Goal: Task Accomplishment & Management: Manage account settings

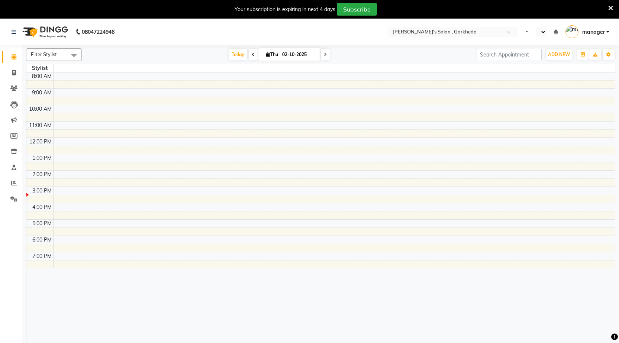
select select "en"
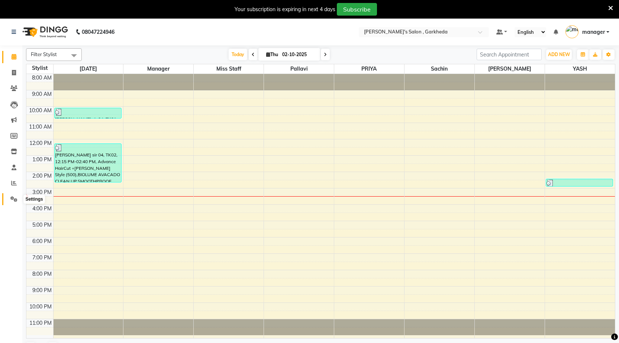
click at [13, 197] on icon at bounding box center [13, 199] width 7 height 6
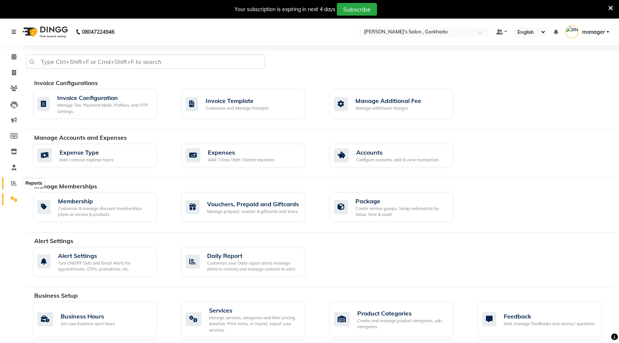
click at [15, 182] on icon at bounding box center [14, 183] width 6 height 6
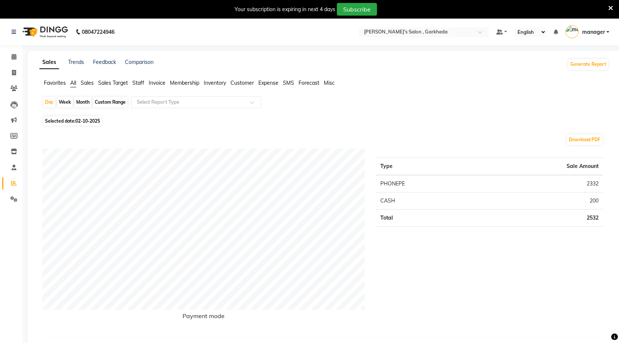
click at [184, 83] on span "Membership" at bounding box center [184, 83] width 29 height 7
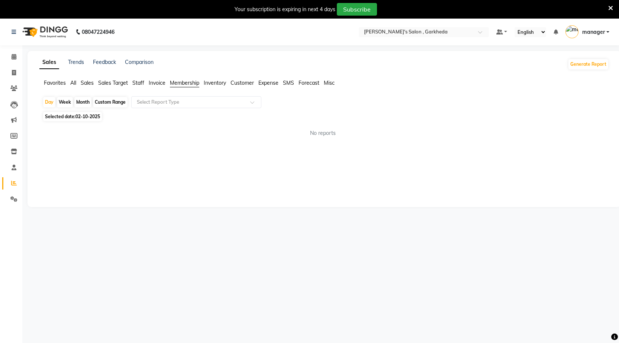
click at [260, 82] on span "Expense" at bounding box center [268, 83] width 20 height 7
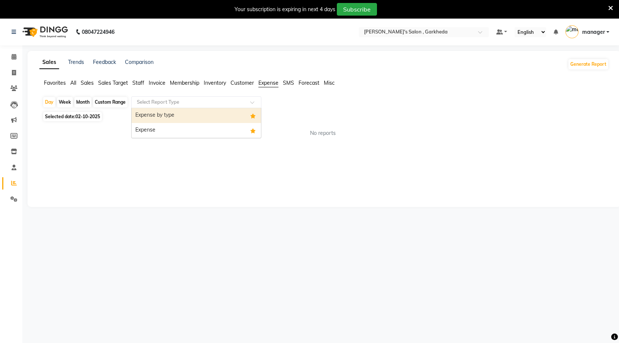
click at [171, 98] on input "text" at bounding box center [188, 101] width 107 height 7
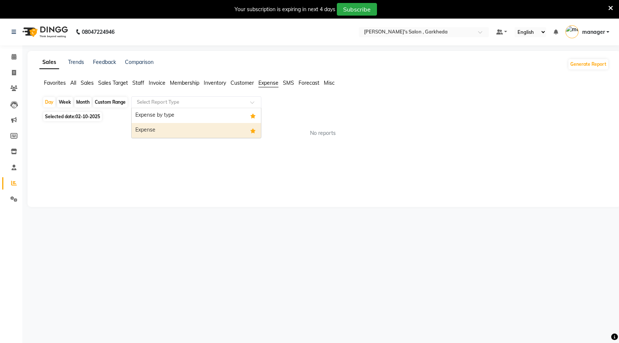
click at [177, 129] on div "Expense" at bounding box center [196, 130] width 129 height 15
select select "full_report"
select select "csv"
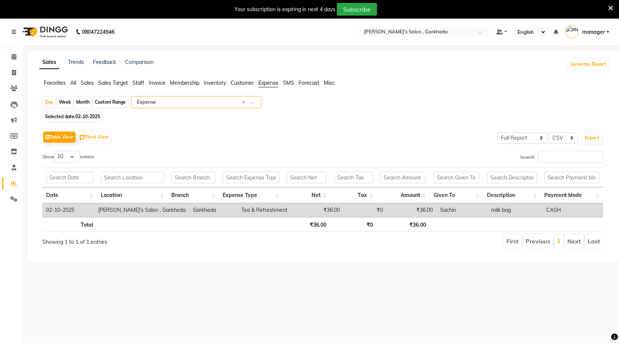
click at [86, 101] on div "Month" at bounding box center [82, 102] width 17 height 10
select select "10"
select select "2025"
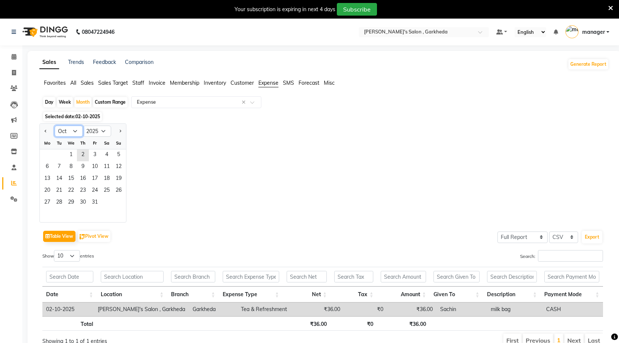
click at [76, 130] on select "Jan Feb Mar Apr May Jun [DATE] Aug Sep Oct Nov Dec" at bounding box center [69, 131] width 28 height 11
select select "9"
click at [55, 126] on select "Jan Feb Mar Apr May Jun [DATE] Aug Sep Oct Nov Dec" at bounding box center [69, 131] width 28 height 11
click at [64, 205] on span "30" at bounding box center [59, 203] width 12 height 12
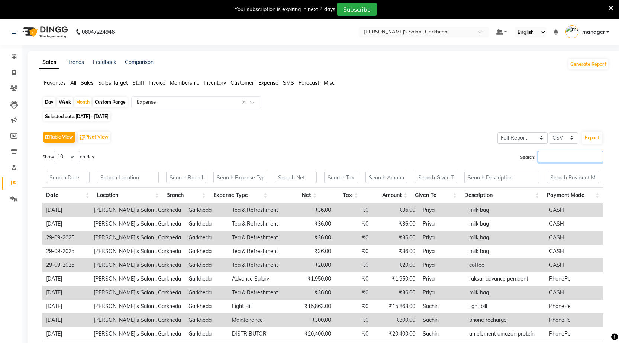
click at [549, 155] on input "Search:" at bounding box center [570, 157] width 65 height 12
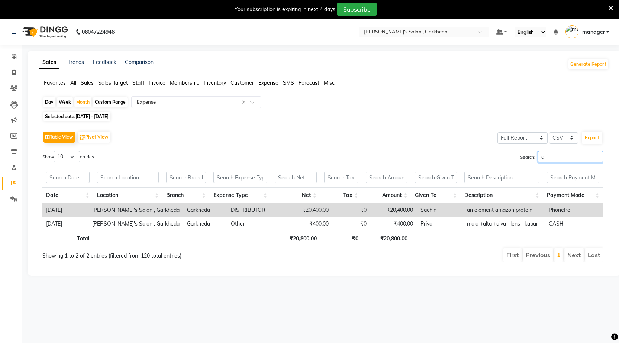
type input "d"
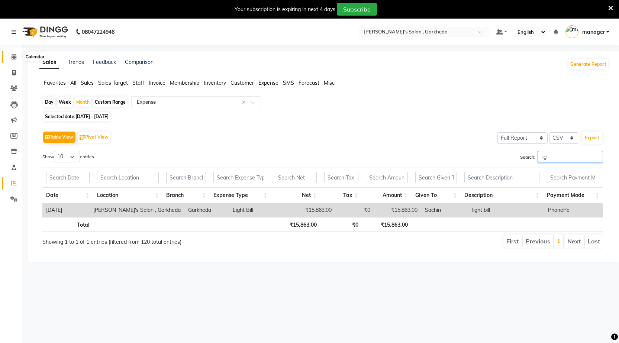
type input "lig"
click at [16, 56] on icon at bounding box center [14, 57] width 5 height 6
